Goal: Check status: Check status

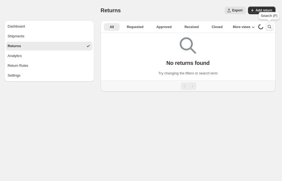
click at [268, 28] on icon "Search and filter results" at bounding box center [269, 26] width 5 height 5
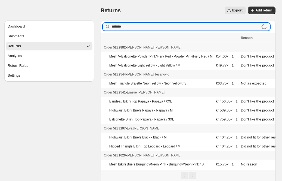
type input "*******"
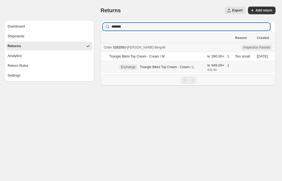
click at [188, 66] on p "Triangle Bikini Top Cream - Cream / L" at bounding box center [167, 67] width 54 height 4
